Goal: Information Seeking & Learning: Learn about a topic

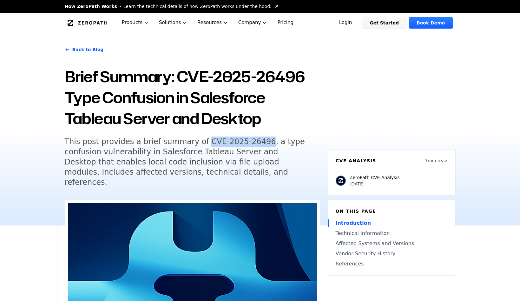
drag, startPoint x: 191, startPoint y: 142, endPoint x: 252, endPoint y: 142, distance: 60.6
click at [252, 142] on h5 "This post provides a brief summary of CVE-2025-26496, a type confusion vulnerab…" at bounding box center [187, 161] width 244 height 51
copy h5 "CVE-2025-26496"
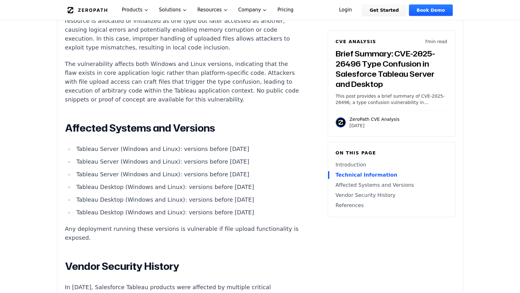
scroll to position [609, 0]
drag, startPoint x: 248, startPoint y: 178, endPoint x: 252, endPoint y: 181, distance: 5.0
click at [248, 178] on ul "Tableau Server (Windows and Linux): versions before [DATE] Tableau Server (Wind…" at bounding box center [183, 181] width 236 height 72
drag, startPoint x: 259, startPoint y: 184, endPoint x: 75, endPoint y: 121, distance: 195.1
click at [75, 145] on ul "Tableau Server (Windows and Linux): versions before [DATE] Tableau Server (Wind…" at bounding box center [183, 181] width 236 height 72
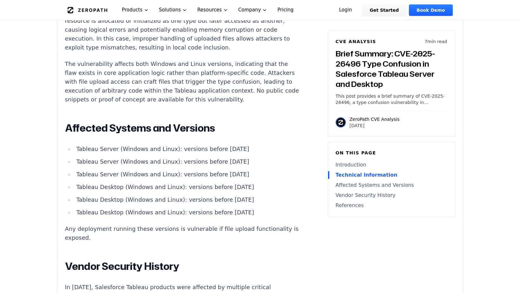
copy ul "Tableau Server (Windows and Linux): versions before [DATE] Tableau Server (Wind…"
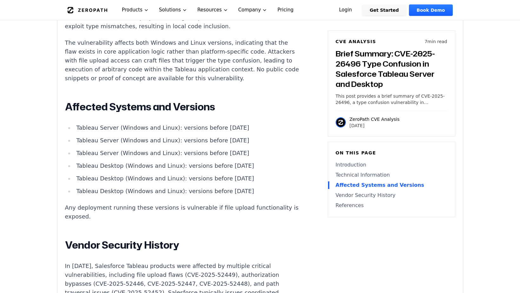
scroll to position [630, 0]
drag, startPoint x: 213, startPoint y: 99, endPoint x: 236, endPoint y: 100, distance: 22.9
click at [236, 124] on li "Tableau Server (Windows and Linux): versions before [DATE]" at bounding box center [187, 128] width 227 height 9
drag, startPoint x: 239, startPoint y: 119, endPoint x: 250, endPoint y: 142, distance: 25.1
click at [240, 124] on ul "Tableau Server (Windows and Linux): versions before [DATE] Tableau Server (Wind…" at bounding box center [183, 160] width 236 height 72
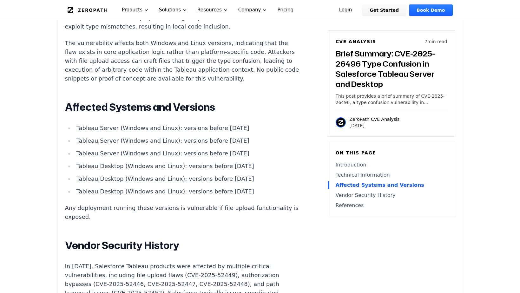
drag, startPoint x: 250, startPoint y: 162, endPoint x: 67, endPoint y: 103, distance: 192.4
click at [67, 124] on ul "Tableau Server (Windows and Linux): versions before [DATE] Tableau Server (Wind…" at bounding box center [183, 160] width 236 height 72
copy ul "Tableau Server (Windows and Linux): versions before [DATE] Tableau Server (Wind…"
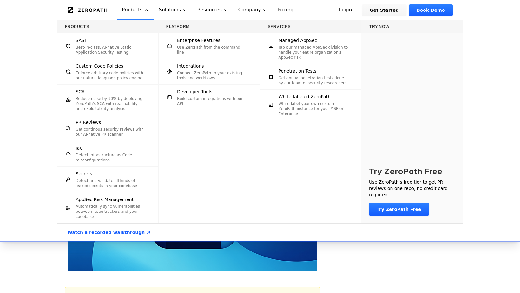
scroll to position [0, 0]
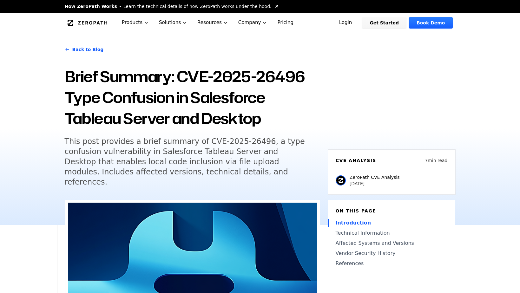
click at [380, 87] on div "Back to Blog Brief Summary: CVE-2025-26496 Type Confusion in Salesforce Tableau…" at bounding box center [260, 129] width 406 height 192
click at [208, 77] on h1 "Brief Summary: CVE-2025-26496 Type Confusion in Salesforce Tableau Server and D…" at bounding box center [192, 97] width 255 height 63
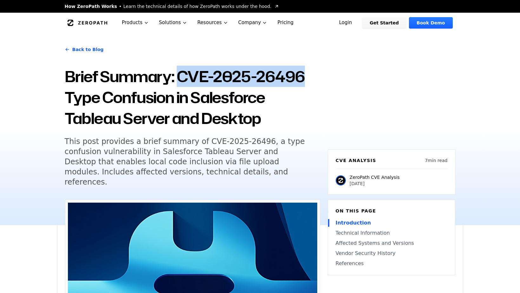
drag, startPoint x: 181, startPoint y: 76, endPoint x: 307, endPoint y: 78, distance: 126.0
click at [307, 78] on h1 "Brief Summary: CVE-2025-26496 Type Confusion in Salesforce Tableau Server and D…" at bounding box center [192, 97] width 255 height 63
copy h1 "CVE-2025-26496"
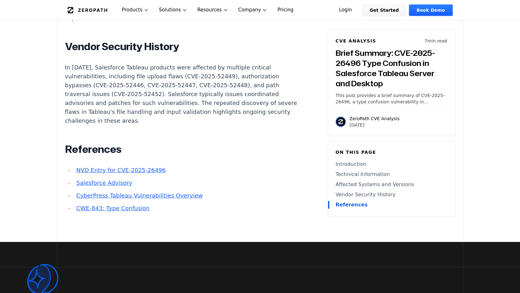
scroll to position [799, 0]
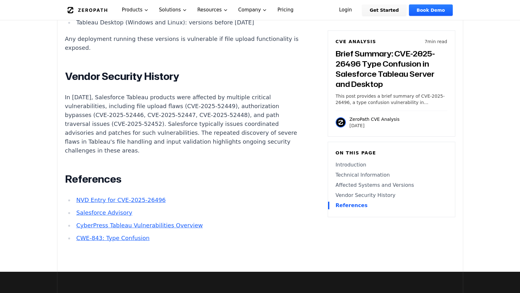
click at [198, 234] on li "CWE-843: Type Confusion" at bounding box center [187, 238] width 227 height 9
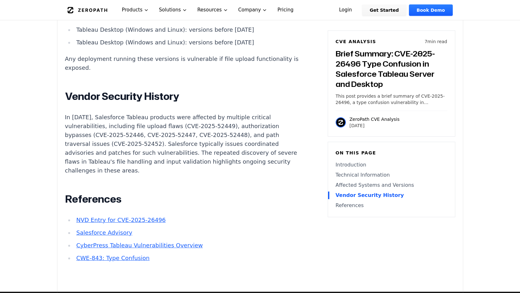
scroll to position [779, 0]
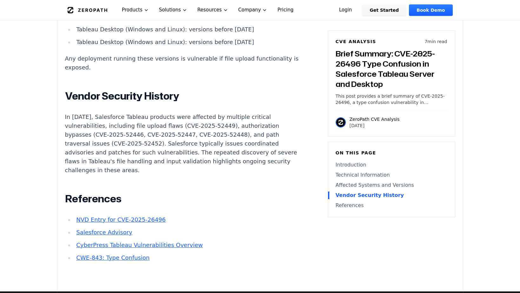
click at [118, 229] on link "Salesforce Advisory" at bounding box center [104, 232] width 56 height 7
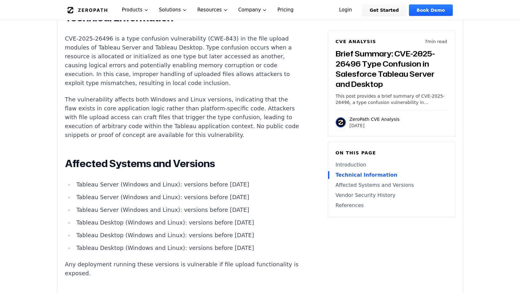
scroll to position [624, 0]
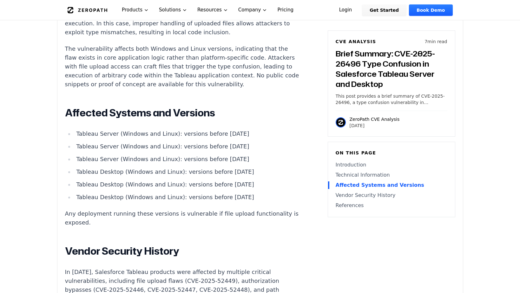
click at [266, 193] on li "Tableau Desktop (Windows and Linux): versions before [DATE]" at bounding box center [187, 197] width 227 height 9
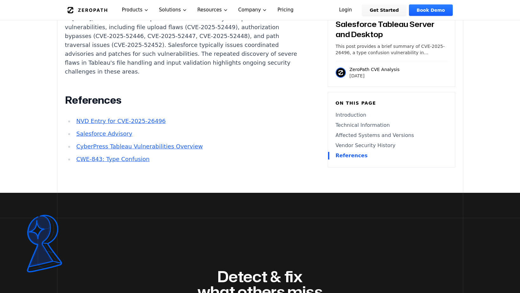
scroll to position [849, 0]
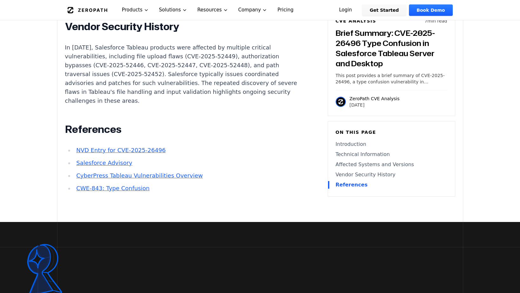
click at [116, 160] on link "Salesforce Advisory" at bounding box center [104, 163] width 56 height 7
